Goal: Task Accomplishment & Management: Manage account settings

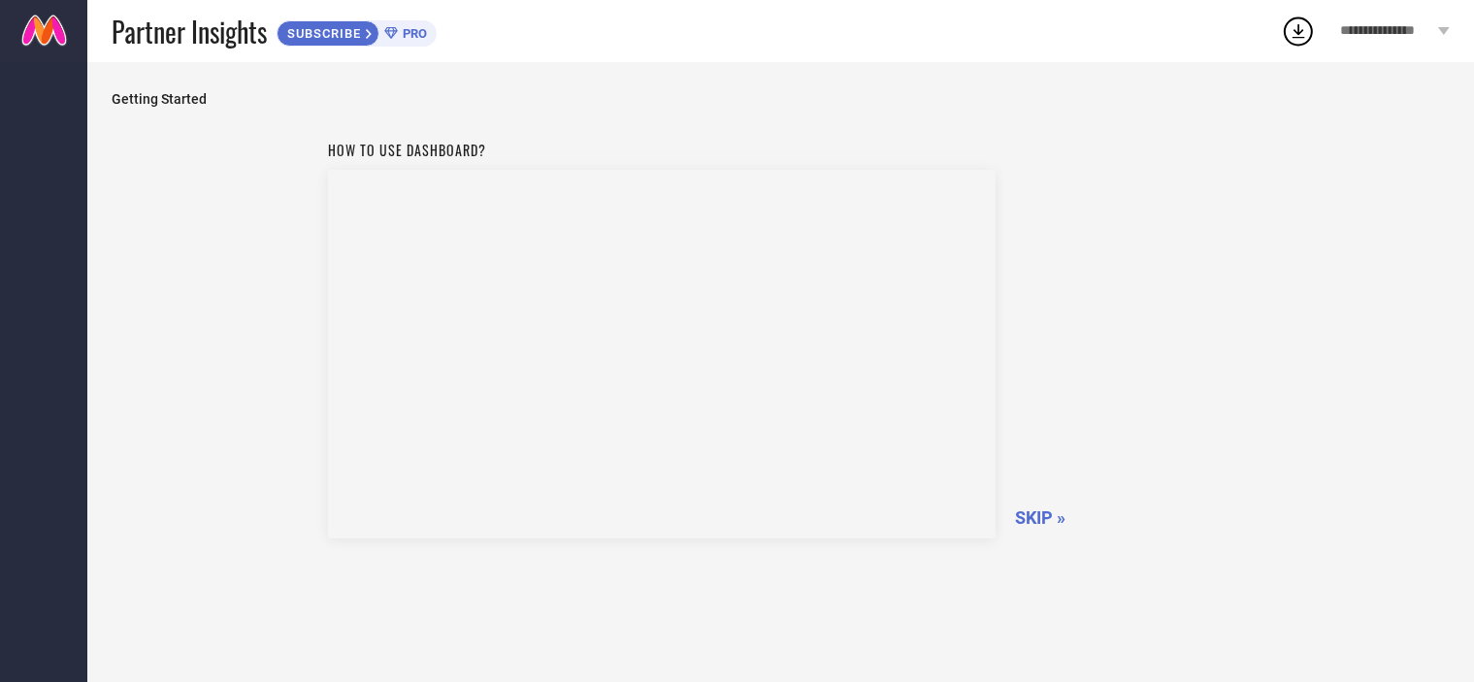
click at [1374, 39] on div "**********" at bounding box center [1395, 31] width 158 height 62
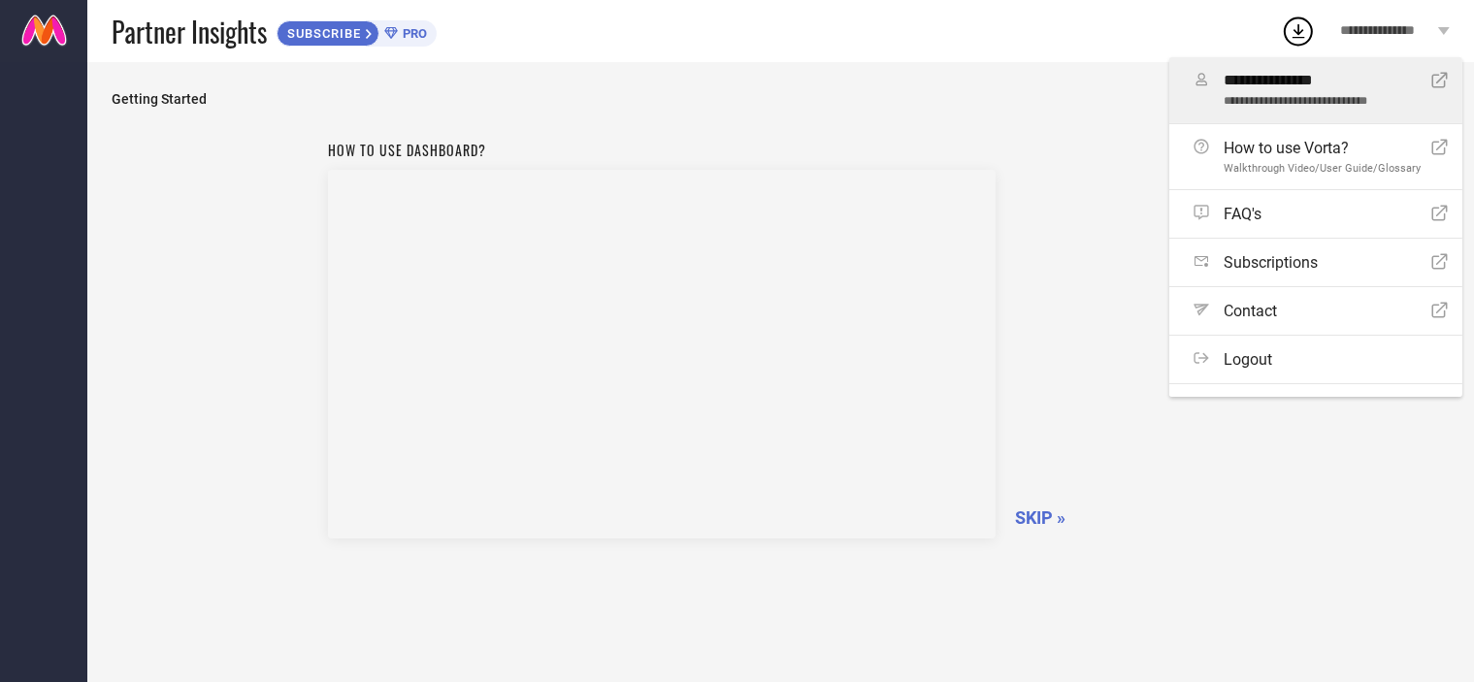
click at [1361, 110] on link "**********" at bounding box center [1316, 90] width 293 height 66
